Goal: Information Seeking & Learning: Check status

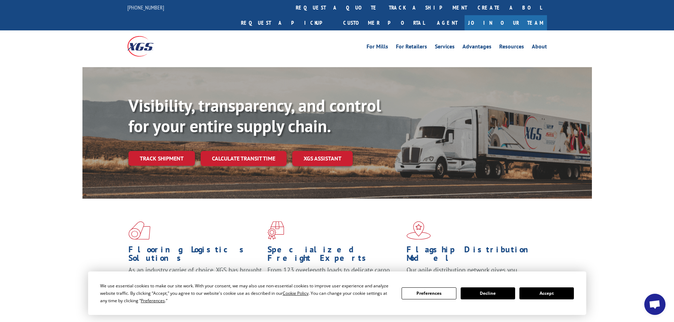
click at [136, 151] on link "Track shipment" at bounding box center [161, 158] width 66 height 15
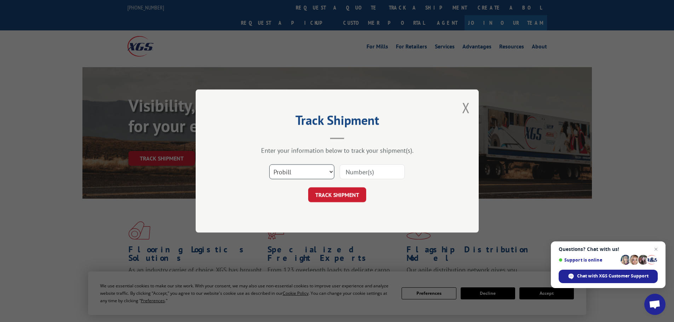
click at [314, 168] on select "Select category... Probill BOL PO" at bounding box center [301, 171] width 65 height 15
select select "bol"
click at [269, 164] on select "Select category... Probill BOL PO" at bounding box center [301, 171] width 65 height 15
paste input "5206970"
type input "5206970"
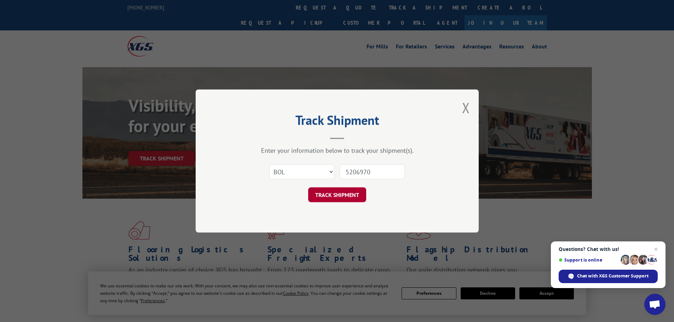
click at [344, 196] on button "TRACK SHIPMENT" at bounding box center [337, 194] width 58 height 15
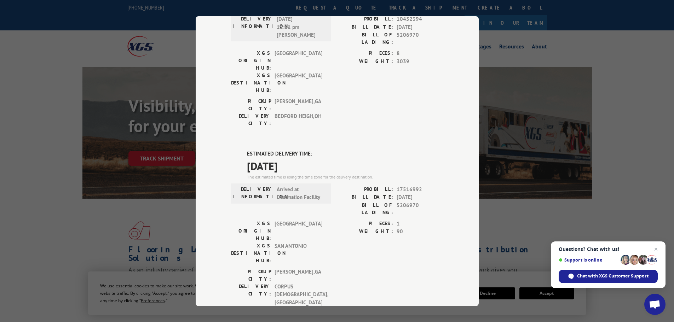
scroll to position [106, 0]
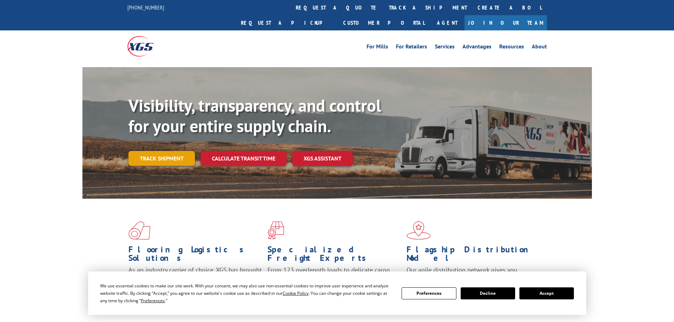
click at [174, 151] on link "Track shipment" at bounding box center [161, 158] width 66 height 15
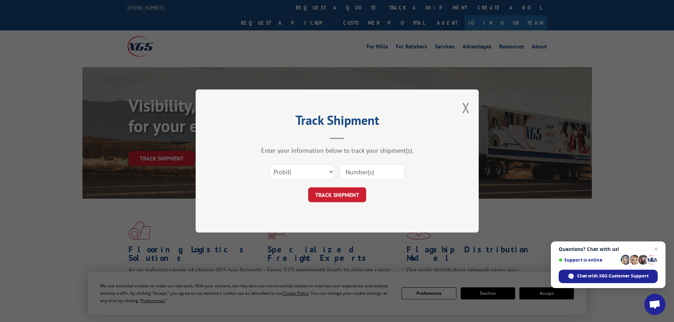
click at [320, 187] on form "Select category... Probill BOL PO TRACK SHIPMENT" at bounding box center [337, 181] width 212 height 42
click at [311, 171] on select "Select category... Probill BOL PO" at bounding box center [301, 171] width 65 height 15
select select "bol"
click at [269, 164] on select "Select category... Probill BOL PO" at bounding box center [301, 171] width 65 height 15
paste input "5214196"
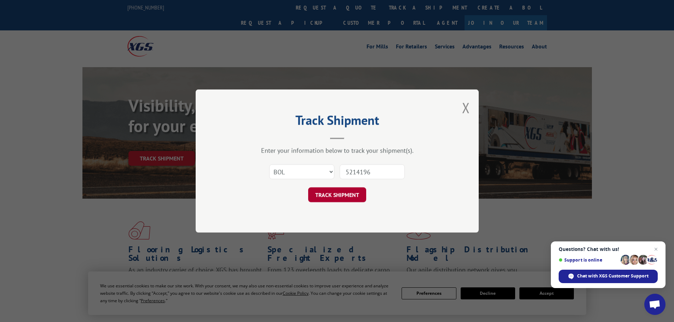
type input "5214196"
click at [350, 189] on button "TRACK SHIPMENT" at bounding box center [337, 194] width 58 height 15
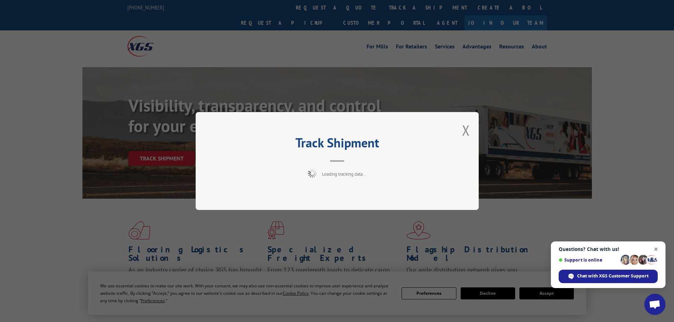
click at [657, 251] on span "Close chat" at bounding box center [655, 249] width 9 height 9
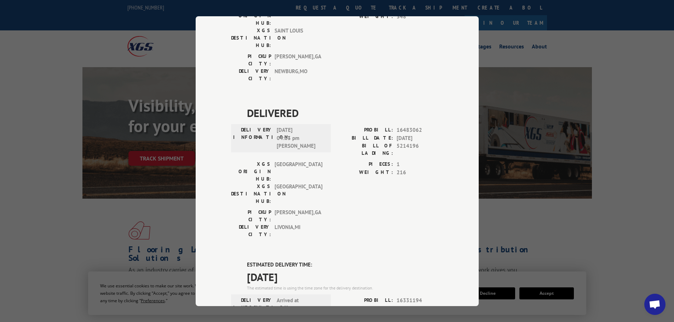
scroll to position [141, 0]
